Goal: Task Accomplishment & Management: Use online tool/utility

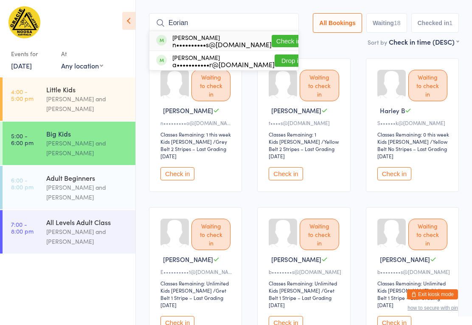
type input "Eorian"
click at [275, 35] on button "Check in" at bounding box center [289, 41] width 34 height 12
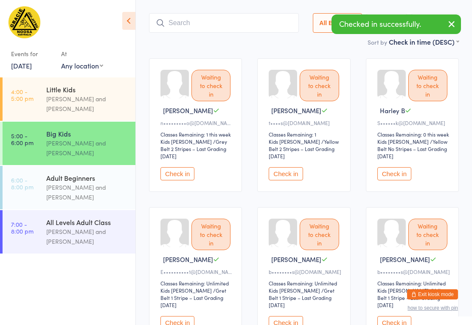
click at [231, 15] on input "search" at bounding box center [224, 23] width 150 height 20
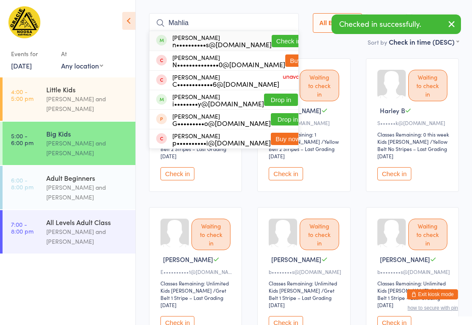
type input "Mahlia"
click at [272, 35] on button "Check in" at bounding box center [289, 41] width 34 height 12
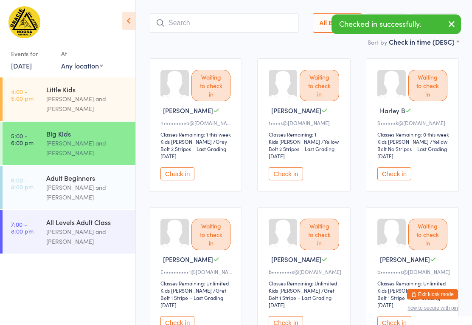
click at [183, 167] on button "Check in" at bounding box center [178, 173] width 34 height 13
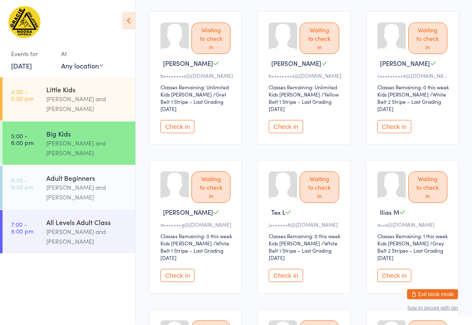
scroll to position [257, 0]
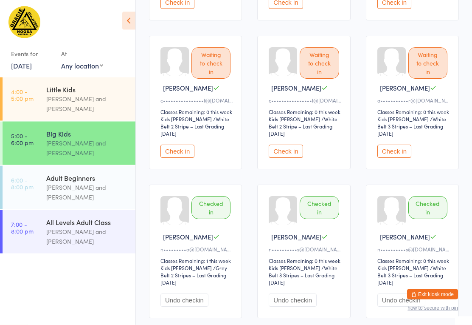
click at [296, 158] on button "Check in" at bounding box center [286, 151] width 34 height 13
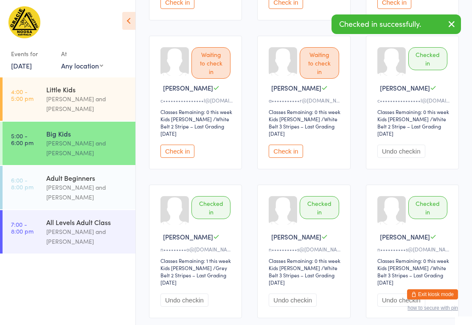
click at [187, 158] on button "Check in" at bounding box center [178, 150] width 34 height 13
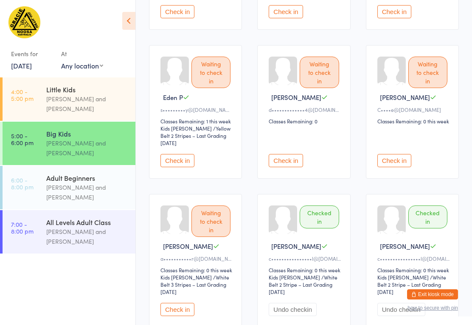
scroll to position [516, 0]
click at [290, 160] on button "Check in" at bounding box center [286, 160] width 34 height 13
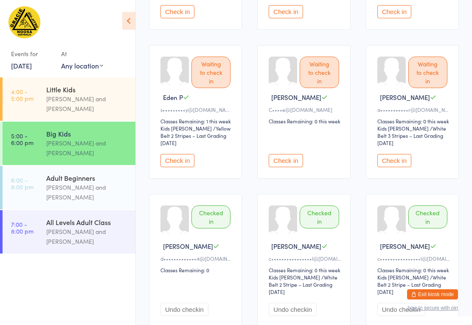
click at [294, 157] on button "Check in" at bounding box center [286, 160] width 34 height 13
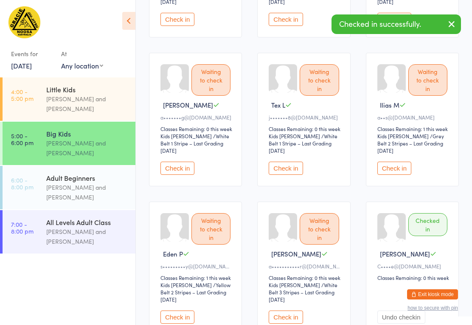
scroll to position [359, 0]
click at [396, 165] on button "Check in" at bounding box center [395, 168] width 34 height 13
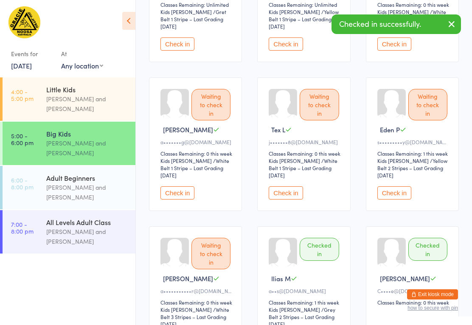
click at [399, 189] on button "Check in" at bounding box center [395, 192] width 34 height 13
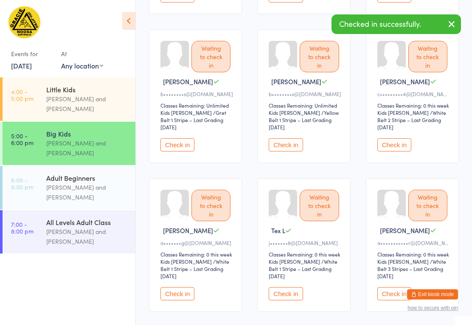
scroll to position [235, 0]
click at [288, 146] on button "Check in" at bounding box center [286, 144] width 34 height 13
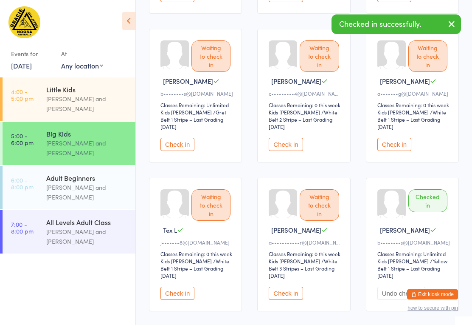
click at [178, 139] on button "Check in" at bounding box center [178, 144] width 34 height 13
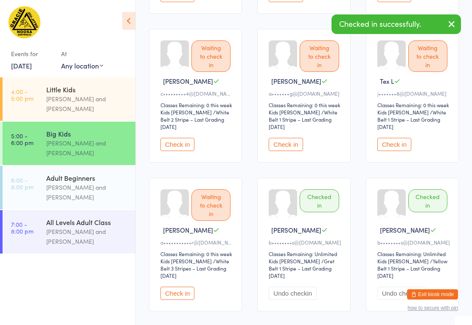
click at [189, 146] on button "Check in" at bounding box center [178, 144] width 34 height 13
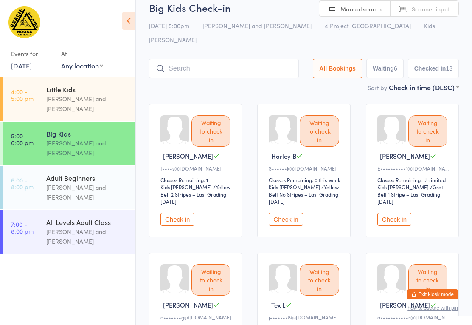
scroll to position [0, 0]
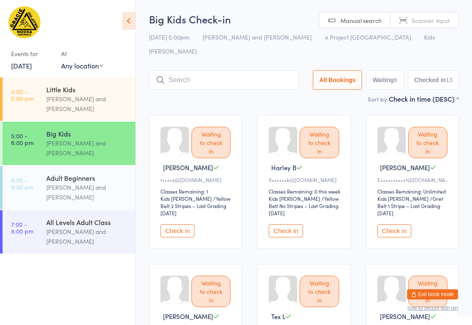
click at [235, 70] on input "search" at bounding box center [224, 80] width 150 height 20
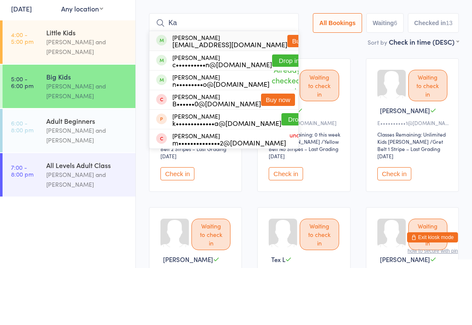
type input "K"
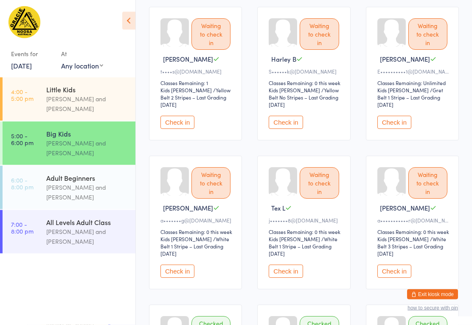
scroll to position [108, 0]
click at [291, 265] on button "Check in" at bounding box center [286, 270] width 34 height 13
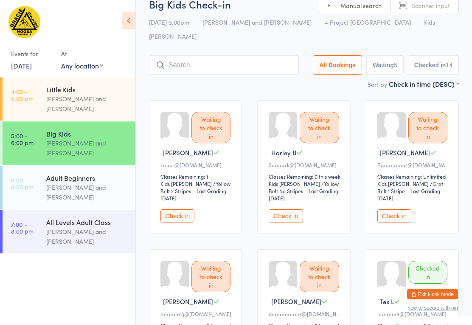
scroll to position [0, 0]
